Goal: Find specific page/section: Find specific page/section

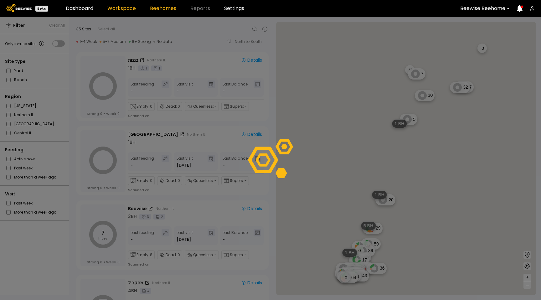
click at [160, 9] on link "Beehomes" at bounding box center [163, 8] width 26 height 5
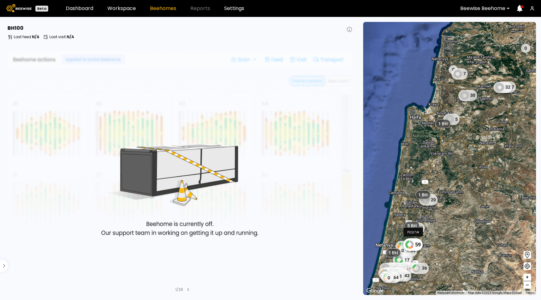
click at [418, 243] on div "59" at bounding box center [412, 244] width 19 height 13
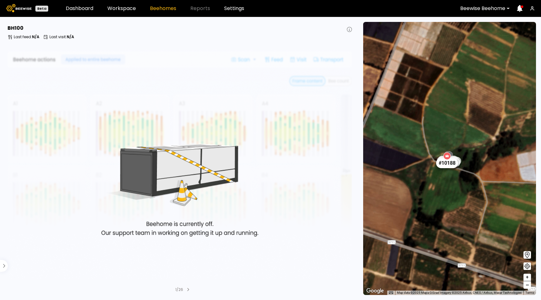
click at [449, 166] on div "# 10188" at bounding box center [447, 163] width 22 height 10
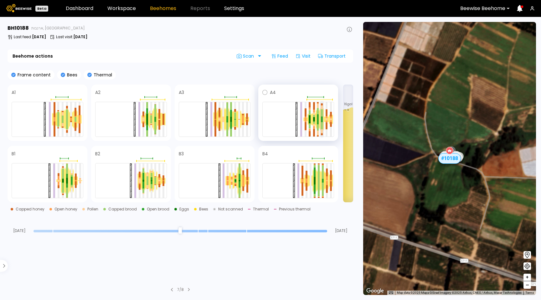
click at [322, 103] on div at bounding box center [322, 104] width 2 height 2
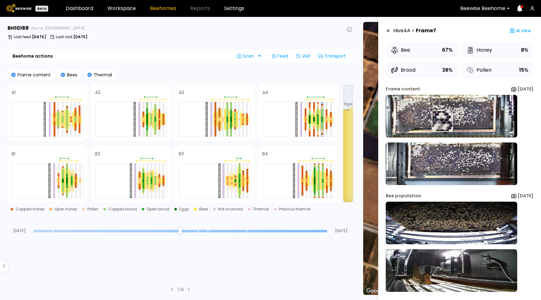
click at [436, 121] on img at bounding box center [451, 116] width 131 height 43
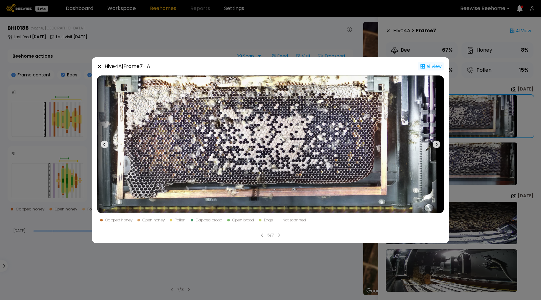
click at [431, 67] on div "Ai View" at bounding box center [431, 66] width 26 height 8
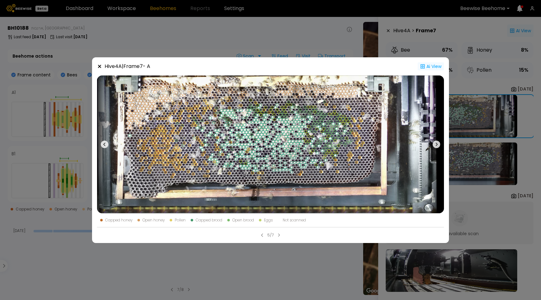
click at [432, 65] on div "Ai View" at bounding box center [431, 66] width 26 height 8
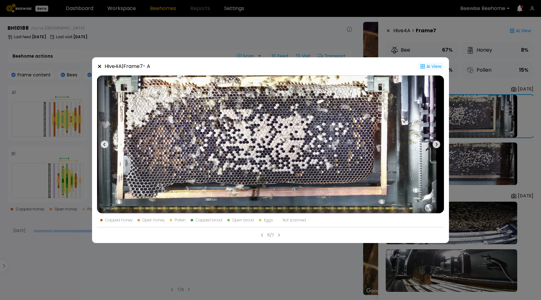
click at [431, 67] on div "Ai View" at bounding box center [431, 66] width 26 height 8
